Goal: Information Seeking & Learning: Learn about a topic

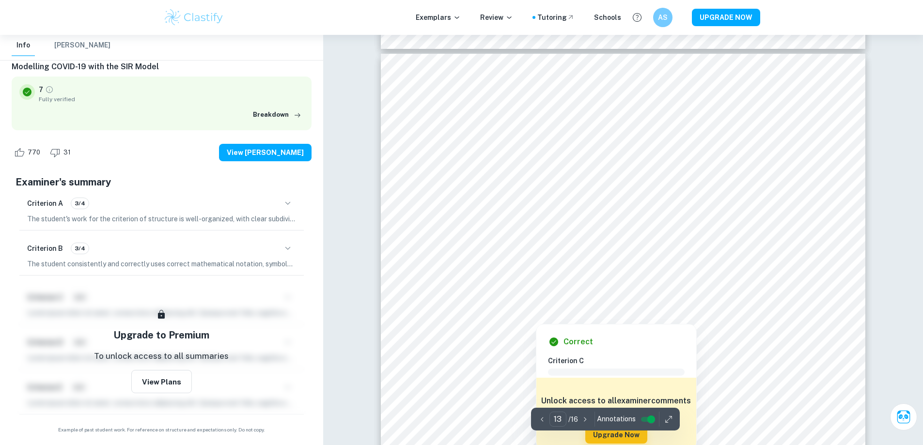
scroll to position [7879, 0]
